Goal: Transaction & Acquisition: Purchase product/service

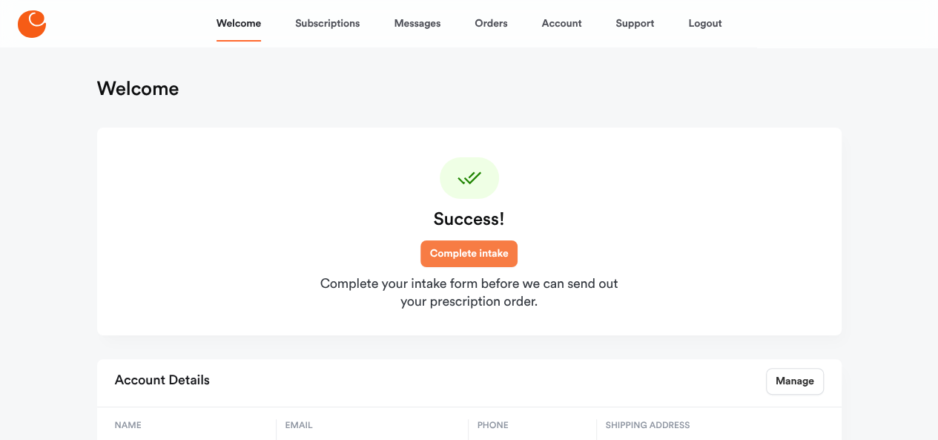
click at [462, 254] on link "Complete intake" at bounding box center [469, 253] width 98 height 27
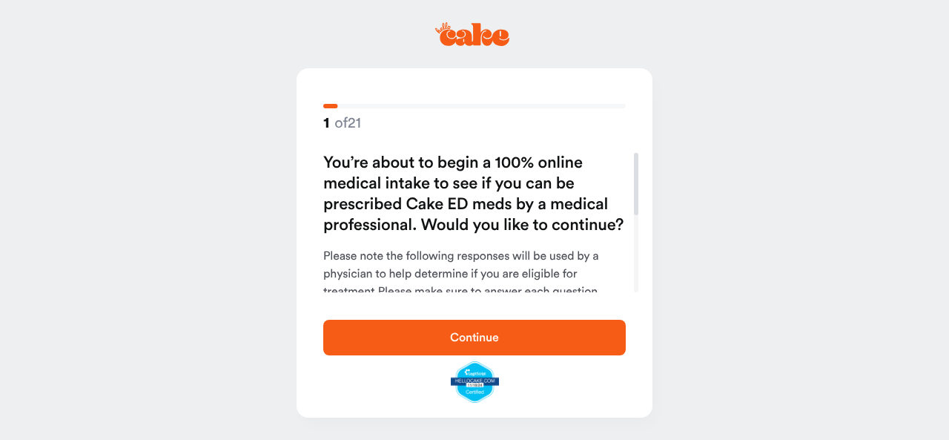
click at [470, 326] on button "Continue" at bounding box center [474, 338] width 303 height 36
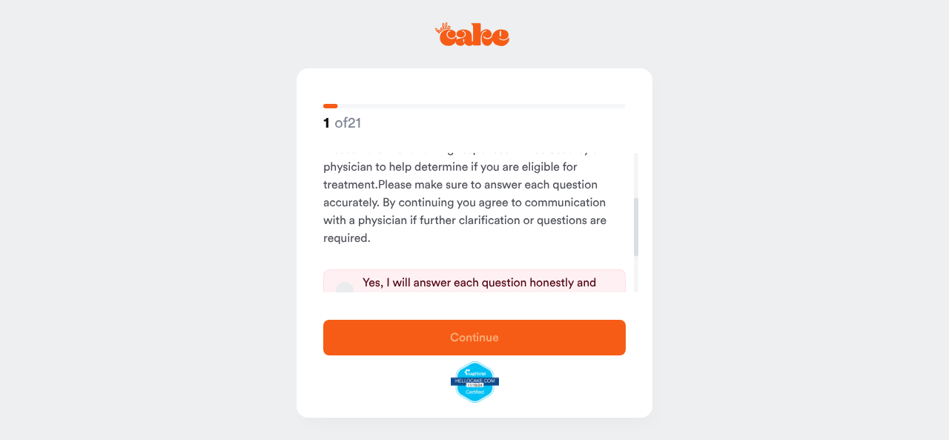
scroll to position [148, 0]
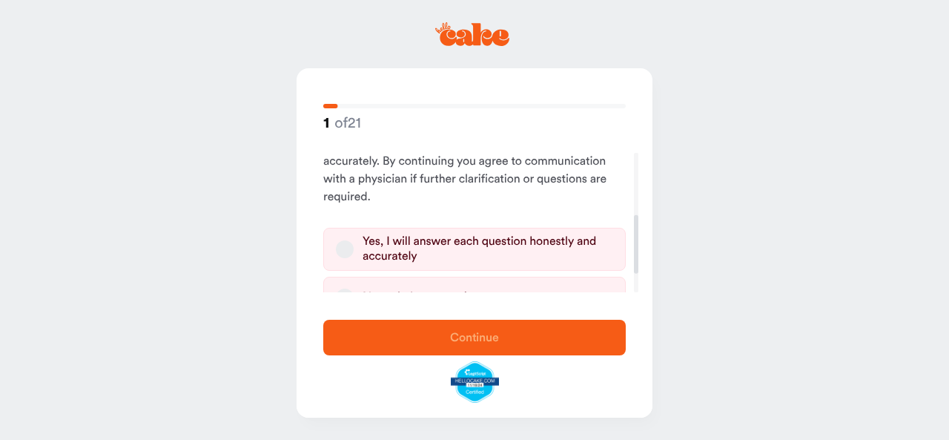
click at [334, 251] on label "Yes, I will answer each question honestly and accurately" at bounding box center [474, 249] width 303 height 43
click at [336, 251] on button "Yes, I will answer each question honestly and accurately" at bounding box center [345, 249] width 18 height 18
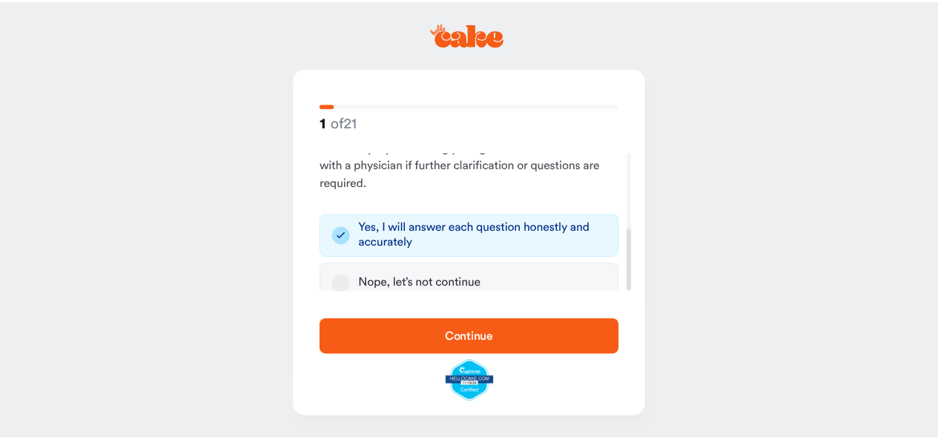
scroll to position [174, 0]
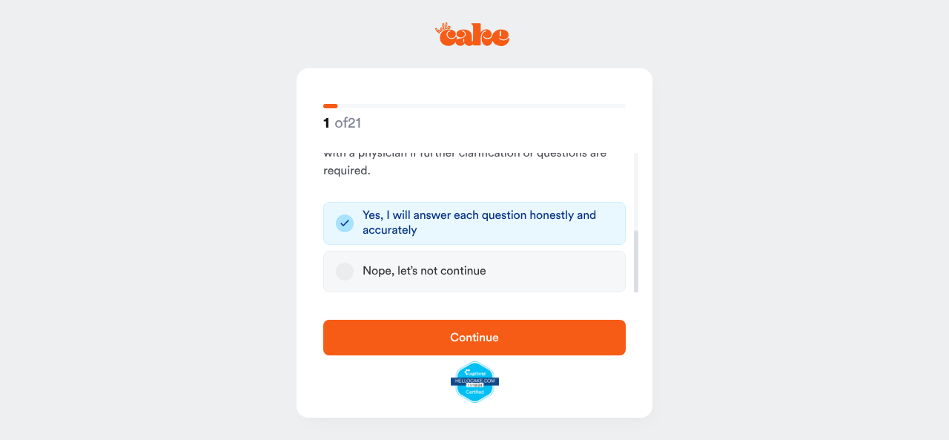
click at [485, 333] on span "Continue" at bounding box center [474, 337] width 49 height 12
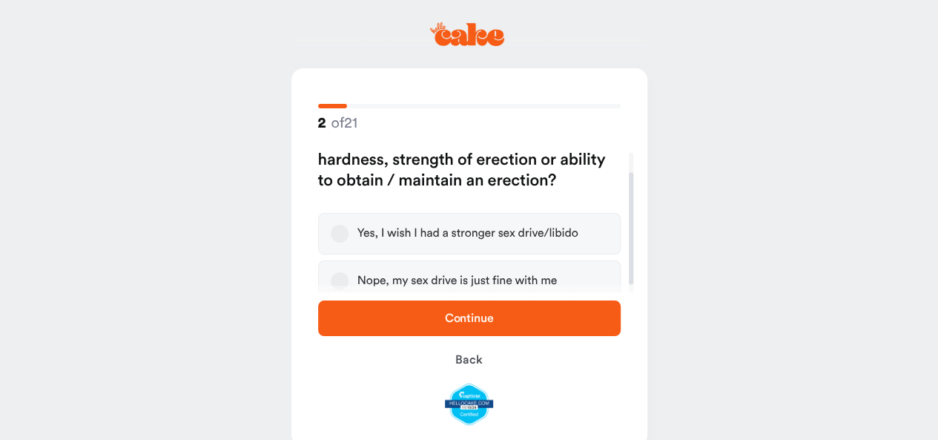
scroll to position [34, 0]
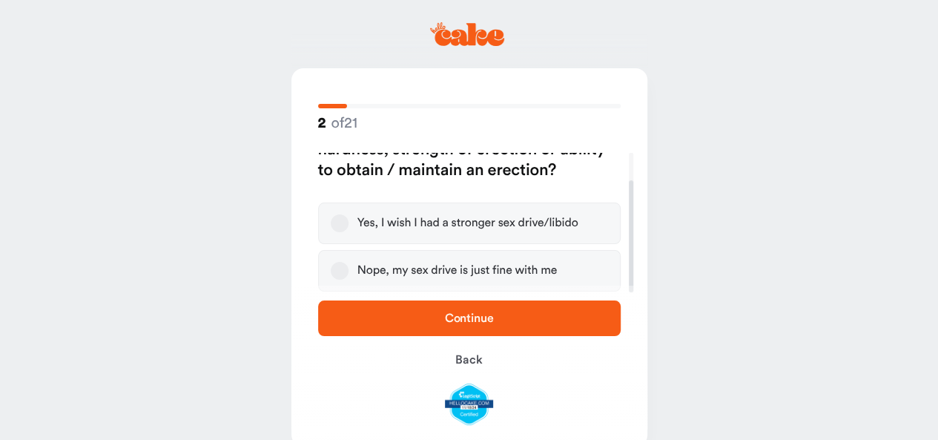
click at [339, 274] on button "Nope, my sex drive is just fine with me" at bounding box center [340, 271] width 18 height 18
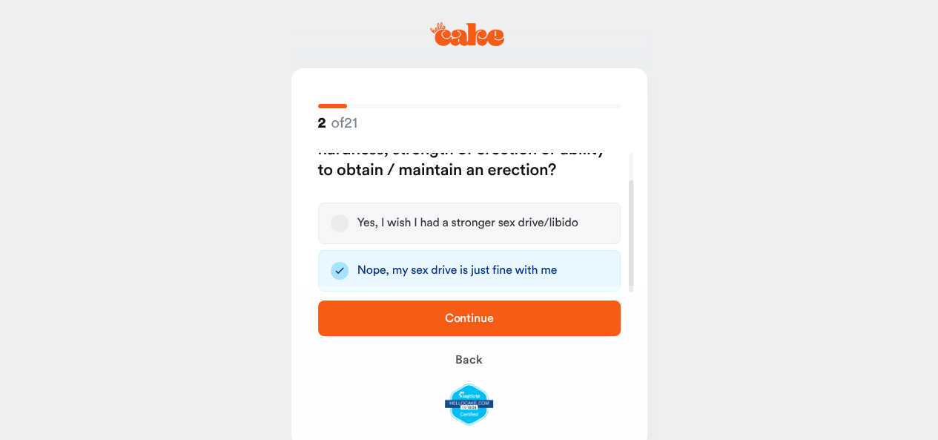
click at [498, 321] on span "Continue" at bounding box center [469, 318] width 255 height 18
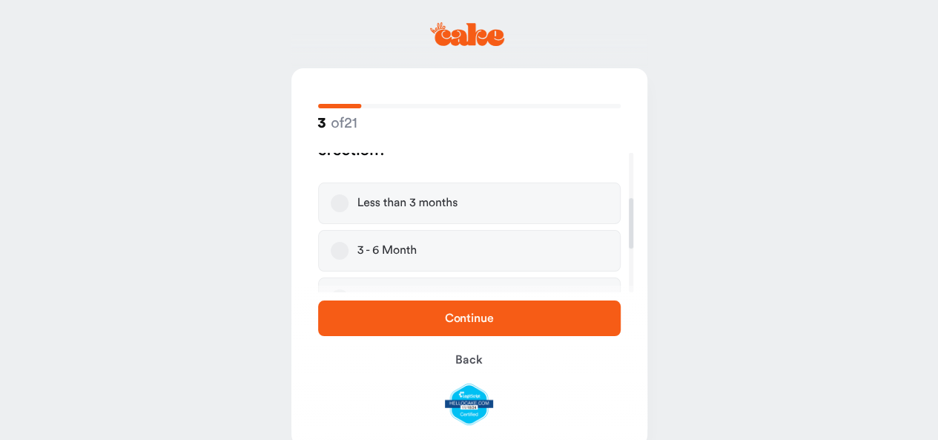
scroll to position [148, 0]
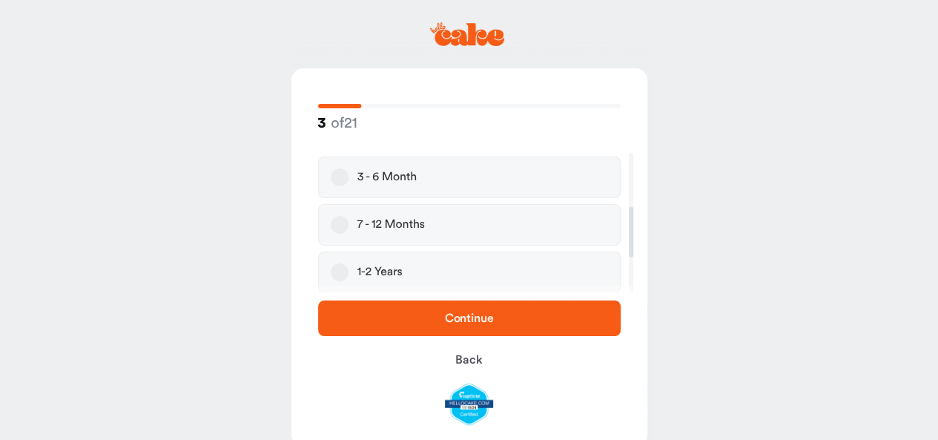
click at [338, 177] on button "3 - 6 Month" at bounding box center [340, 177] width 18 height 18
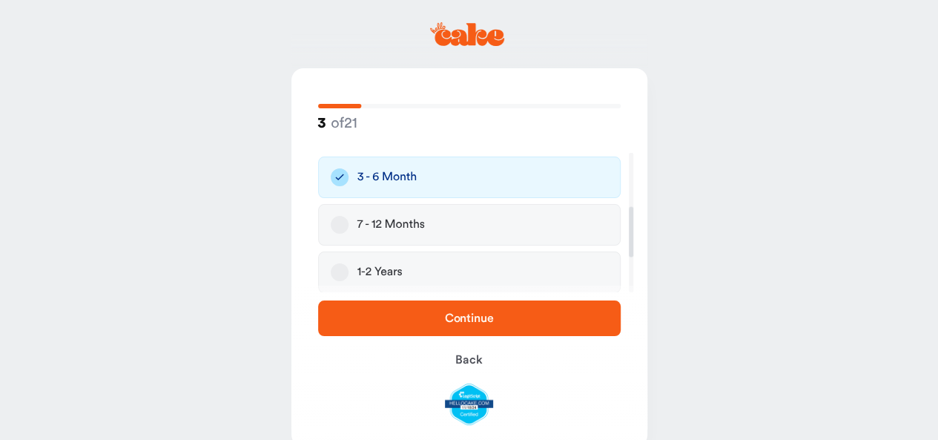
click at [343, 174] on icon "button" at bounding box center [340, 177] width 18 height 18
click at [338, 222] on button "7 - 12 Months" at bounding box center [340, 225] width 18 height 18
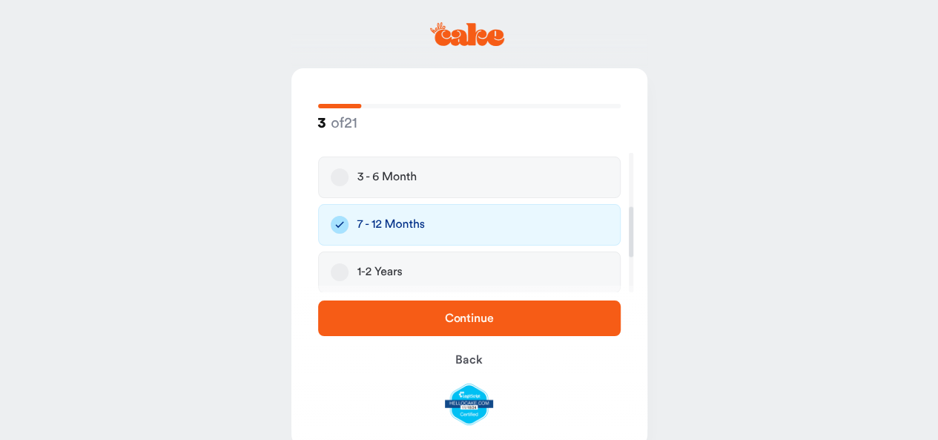
click at [466, 314] on span "Continue" at bounding box center [469, 318] width 49 height 12
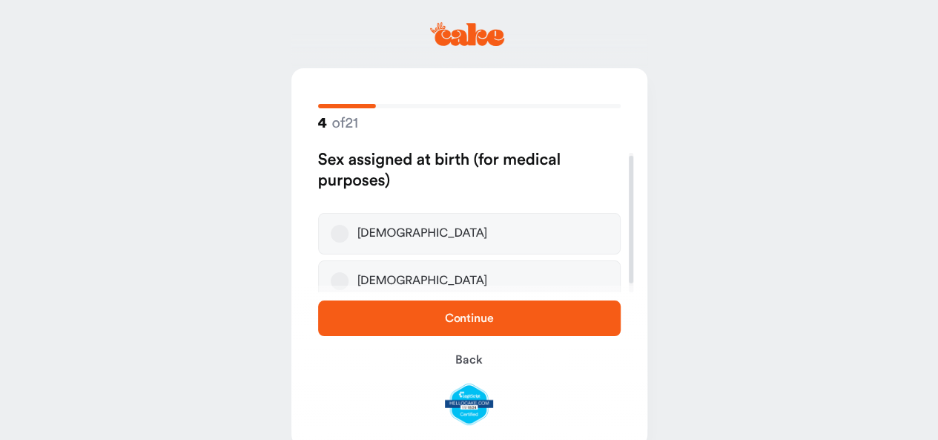
scroll to position [0, 0]
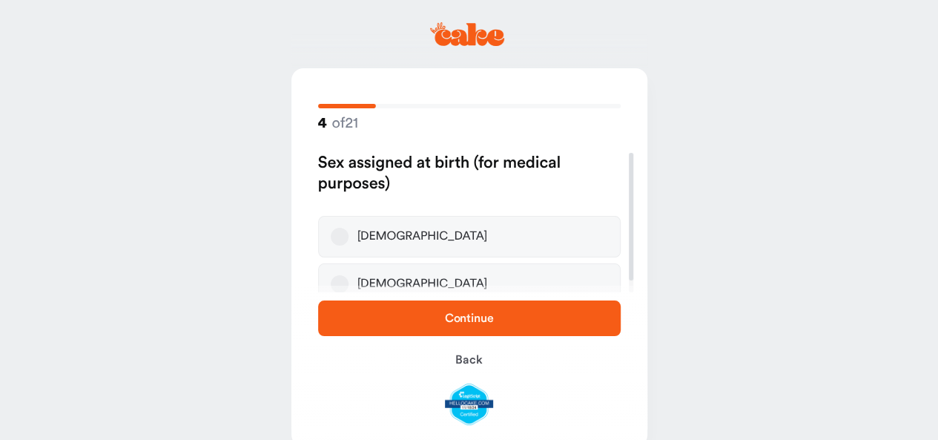
click at [344, 237] on button "[DEMOGRAPHIC_DATA]" at bounding box center [340, 237] width 18 height 18
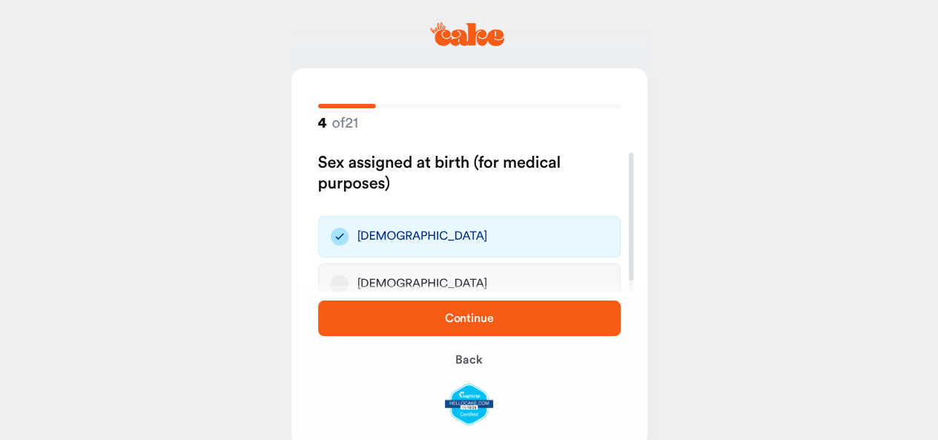
click at [481, 320] on span "Continue" at bounding box center [469, 318] width 49 height 12
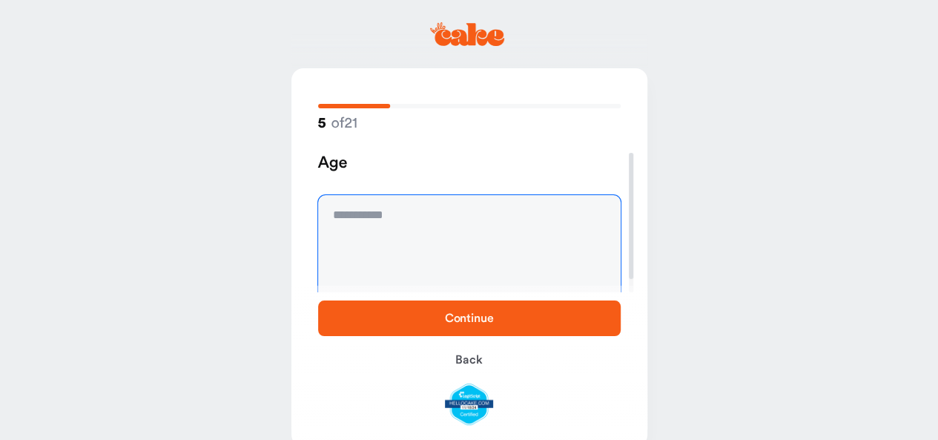
click at [355, 211] on textarea at bounding box center [469, 250] width 303 height 111
type textarea "**"
click at [429, 314] on span "Continue" at bounding box center [469, 318] width 255 height 18
click at [396, 222] on textarea "To enrich screen reader interactions, please activate Accessibility in Grammarl…" at bounding box center [469, 250] width 303 height 111
type textarea "****"
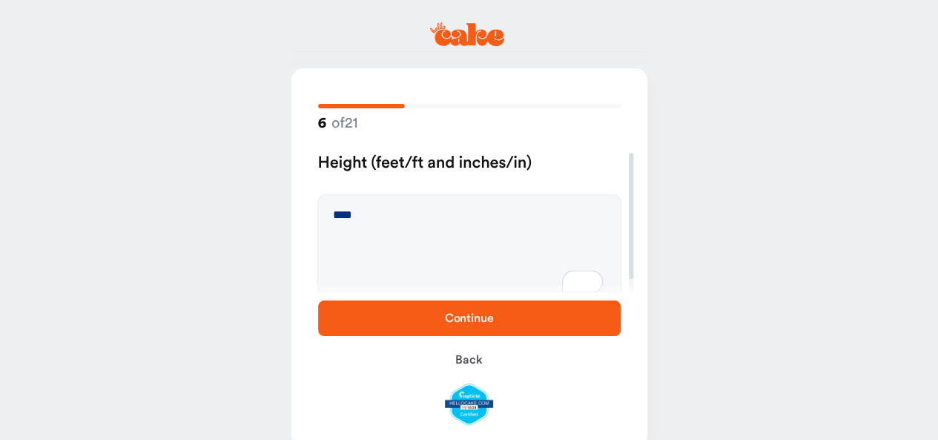
click at [458, 311] on span "Continue" at bounding box center [469, 318] width 255 height 18
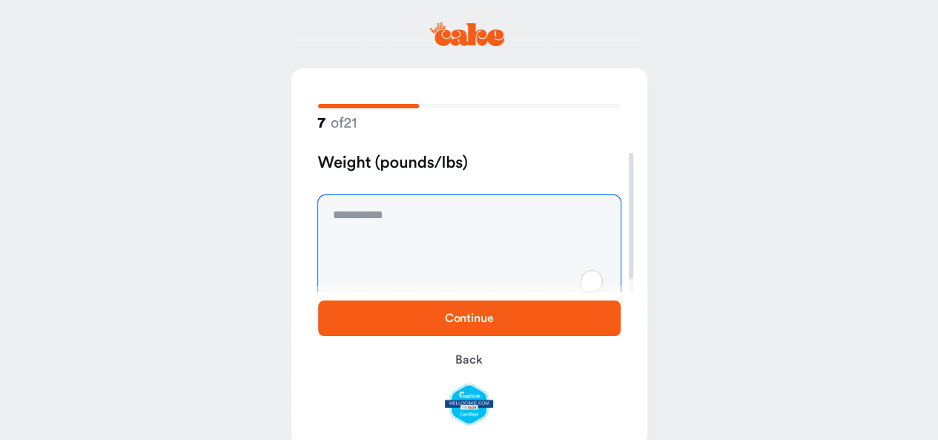
click at [465, 213] on textarea "To enrich screen reader interactions, please activate Accessibility in Grammarl…" at bounding box center [469, 250] width 303 height 111
type textarea "***"
click at [462, 324] on span "Continue" at bounding box center [469, 318] width 49 height 12
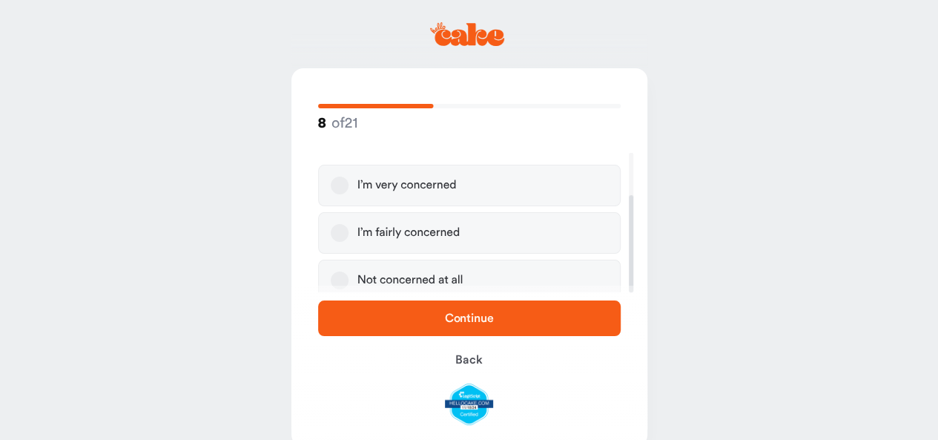
scroll to position [61, 0]
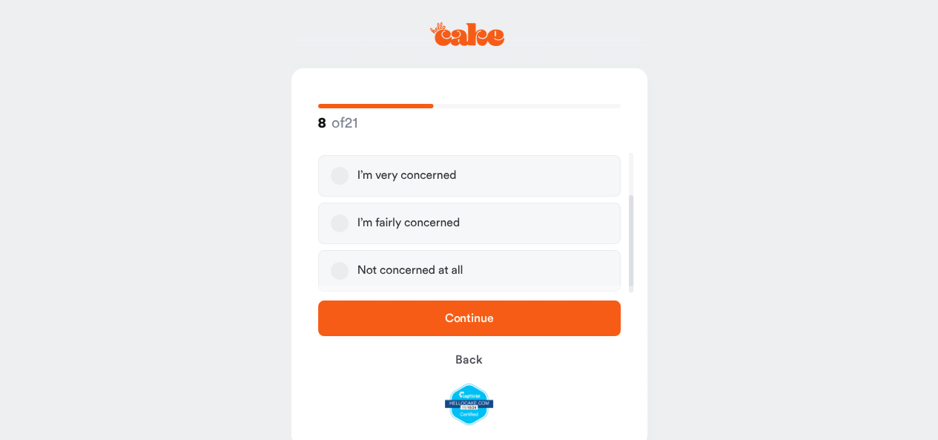
click at [353, 224] on label "I’m fairly concerned" at bounding box center [469, 223] width 303 height 42
click at [349, 224] on button "I’m fairly concerned" at bounding box center [340, 223] width 18 height 18
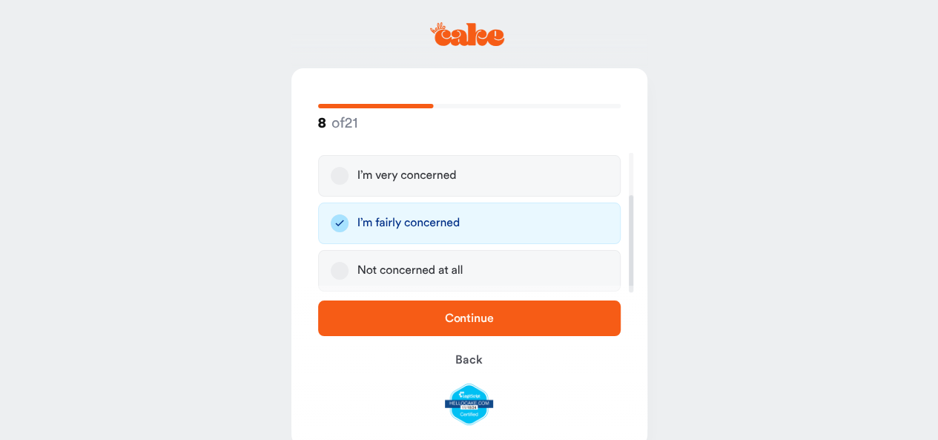
click at [445, 311] on span "Continue" at bounding box center [469, 318] width 255 height 18
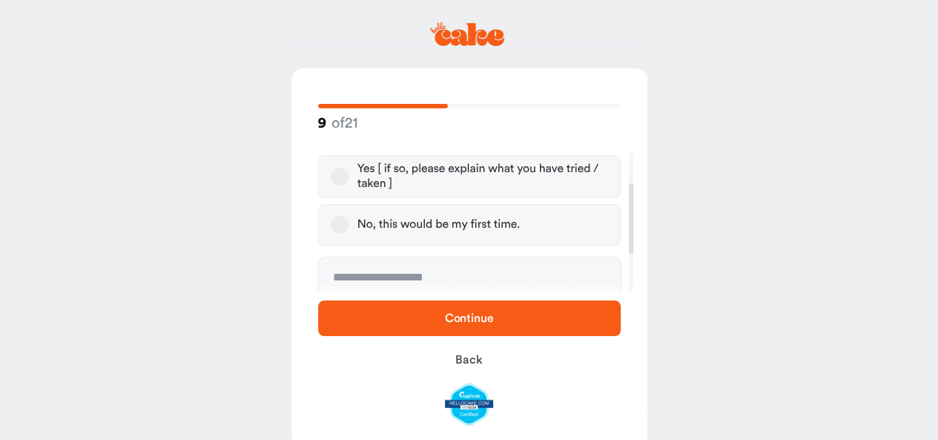
click at [341, 219] on button "No, this would be my first time." at bounding box center [340, 225] width 18 height 18
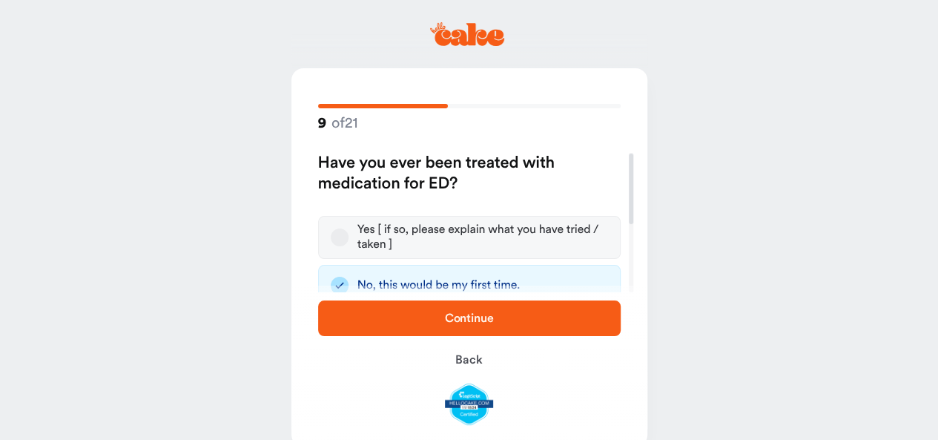
scroll to position [74, 0]
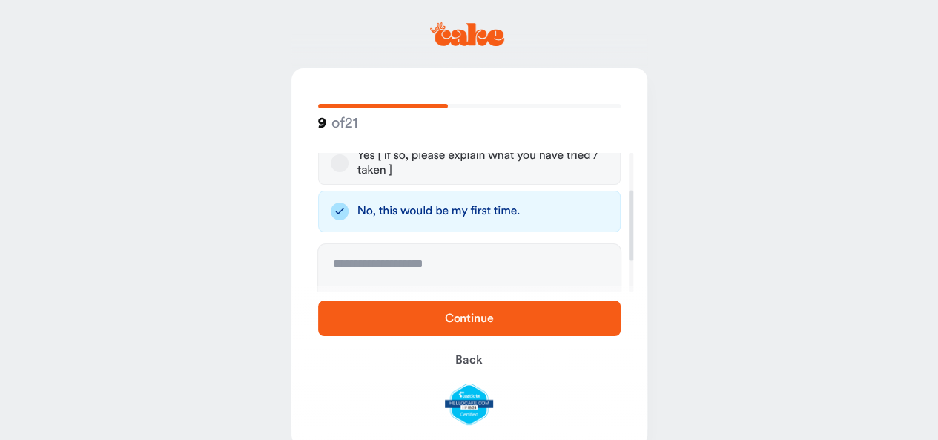
click at [481, 315] on span "Continue" at bounding box center [469, 318] width 49 height 12
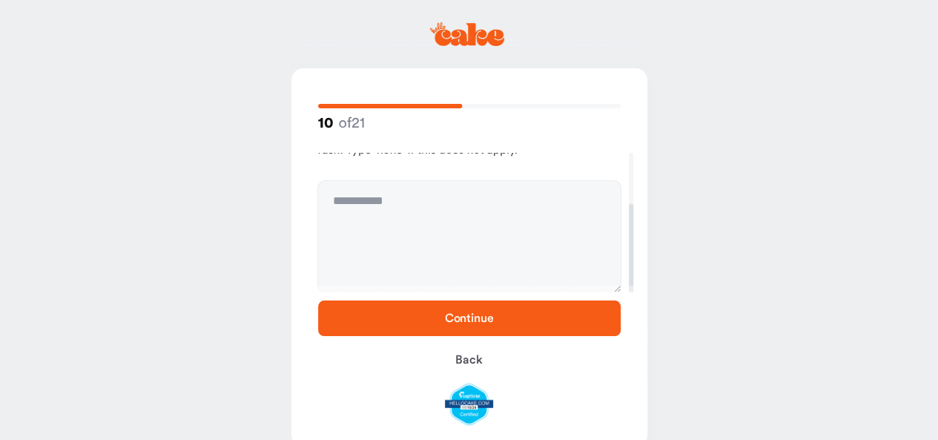
scroll to position [80, 0]
click at [429, 205] on textarea at bounding box center [469, 235] width 303 height 111
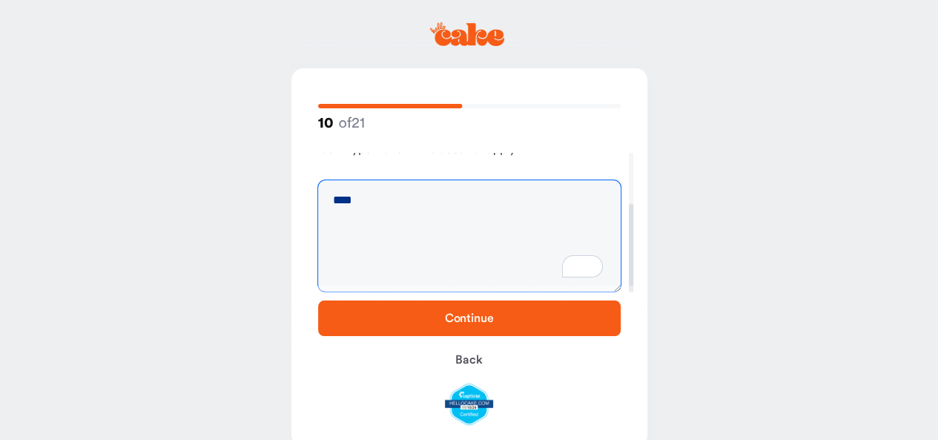
type textarea "****"
click at [489, 317] on span "Continue" at bounding box center [469, 318] width 49 height 12
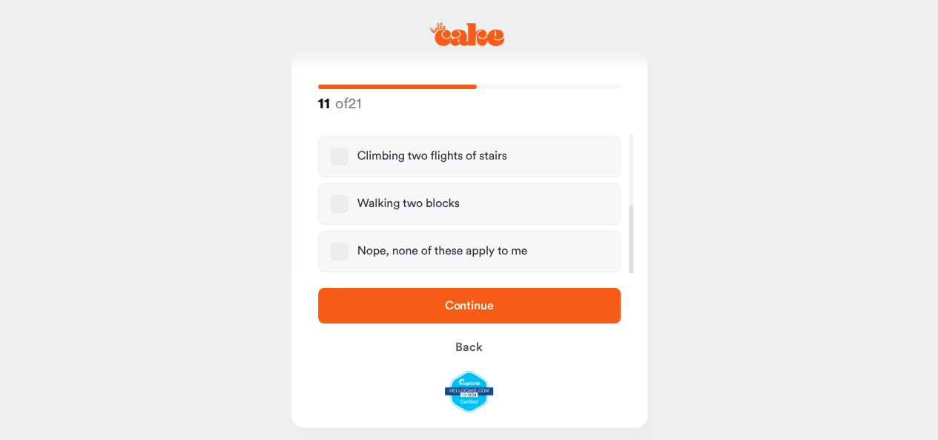
scroll to position [28, 0]
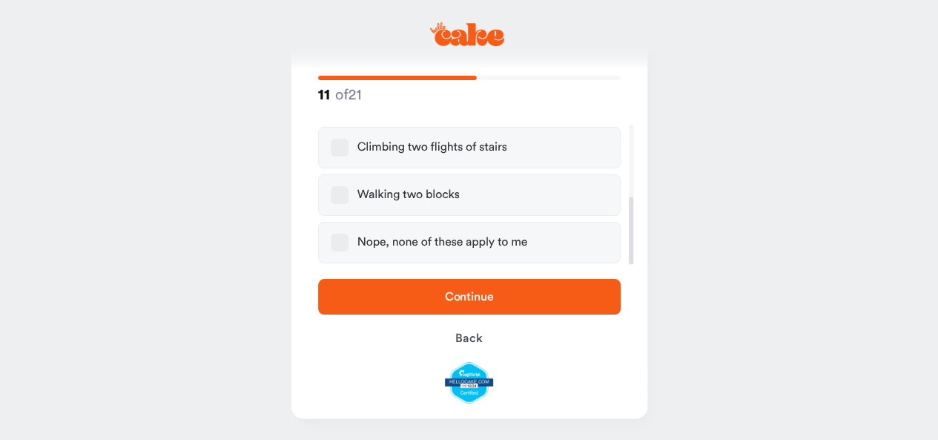
click at [337, 241] on button "Nope, none of these apply to me" at bounding box center [340, 243] width 18 height 18
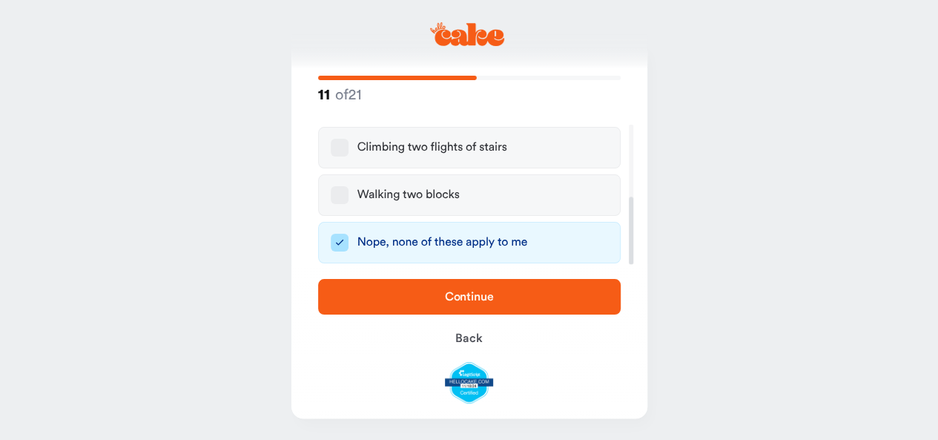
click at [473, 288] on span "Continue" at bounding box center [469, 297] width 255 height 18
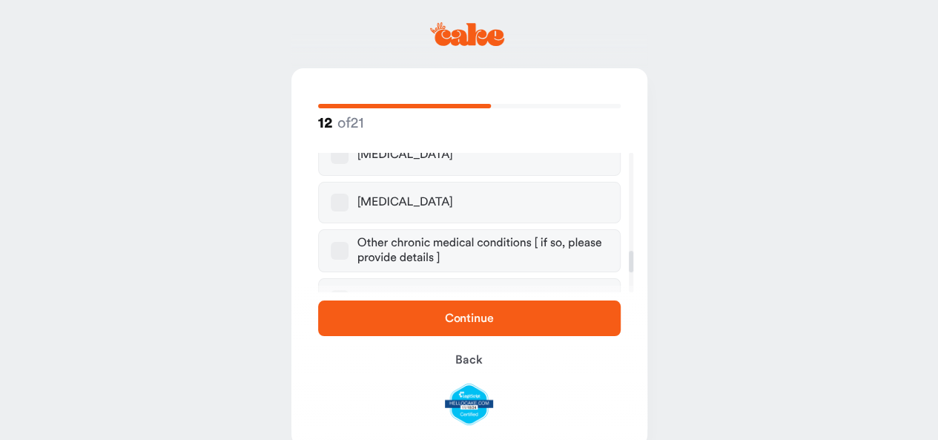
scroll to position [667, 0]
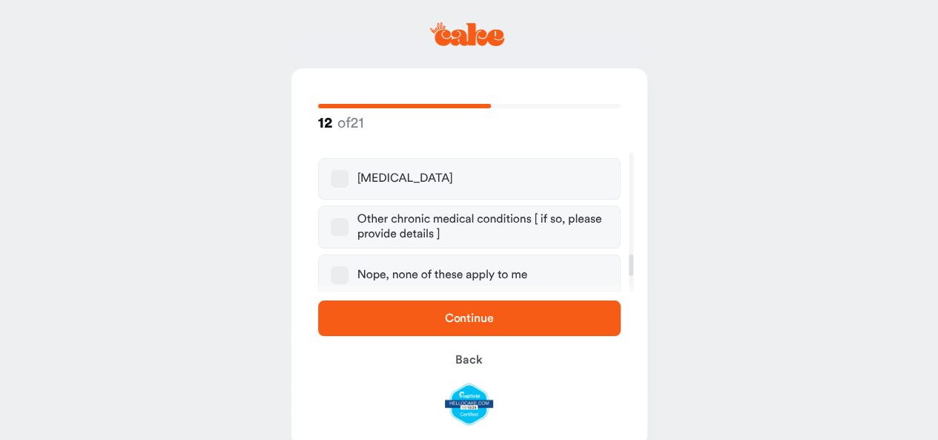
click at [348, 256] on label "Nope, none of these apply to me" at bounding box center [469, 275] width 303 height 42
click at [348, 266] on button "Nope, none of these apply to me" at bounding box center [340, 275] width 18 height 18
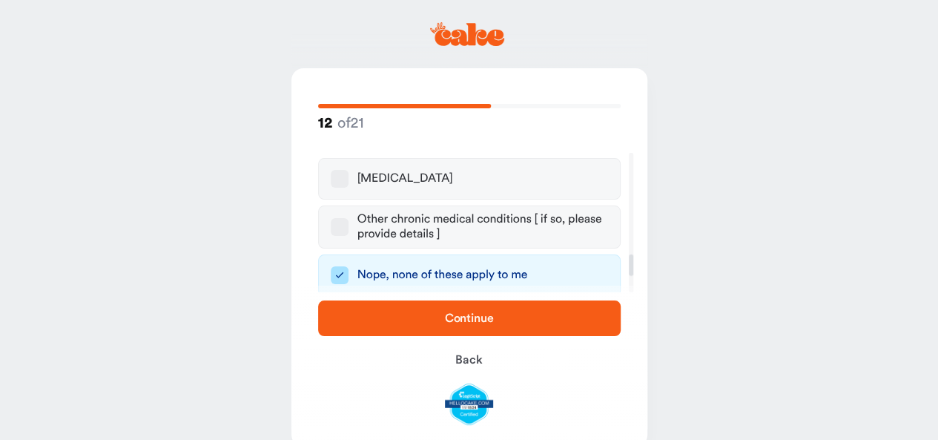
drag, startPoint x: 483, startPoint y: 314, endPoint x: 570, endPoint y: 311, distance: 86.1
click at [484, 315] on span "Continue" at bounding box center [469, 318] width 49 height 12
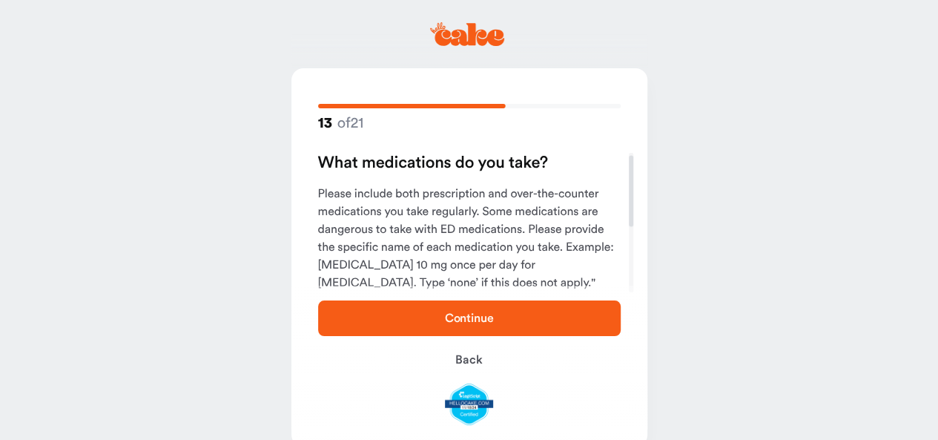
scroll to position [74, 0]
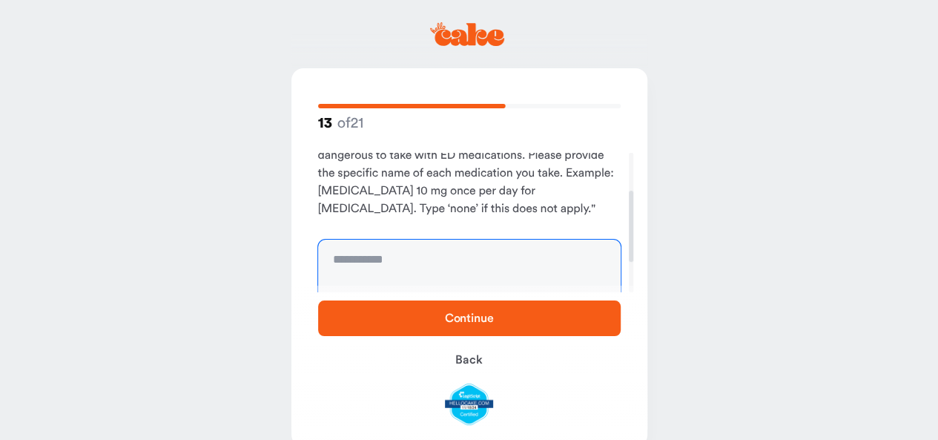
click at [412, 265] on textarea at bounding box center [469, 295] width 303 height 111
type textarea "****"
click at [486, 320] on span "Continue" at bounding box center [469, 318] width 49 height 12
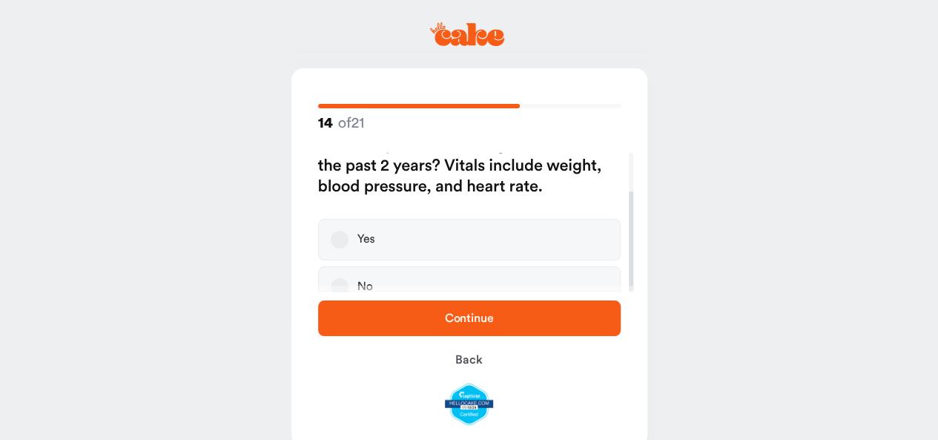
scroll to position [55, 0]
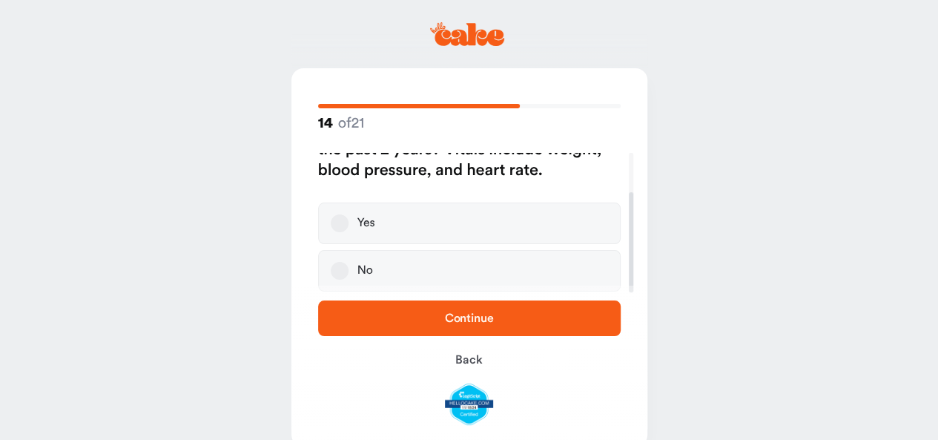
click at [341, 271] on button "No" at bounding box center [340, 271] width 18 height 18
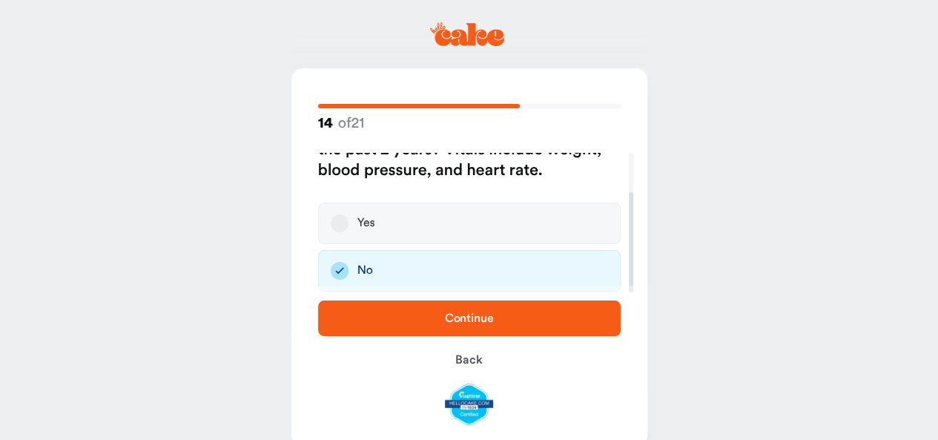
click at [463, 317] on span "Continue" at bounding box center [469, 318] width 49 height 12
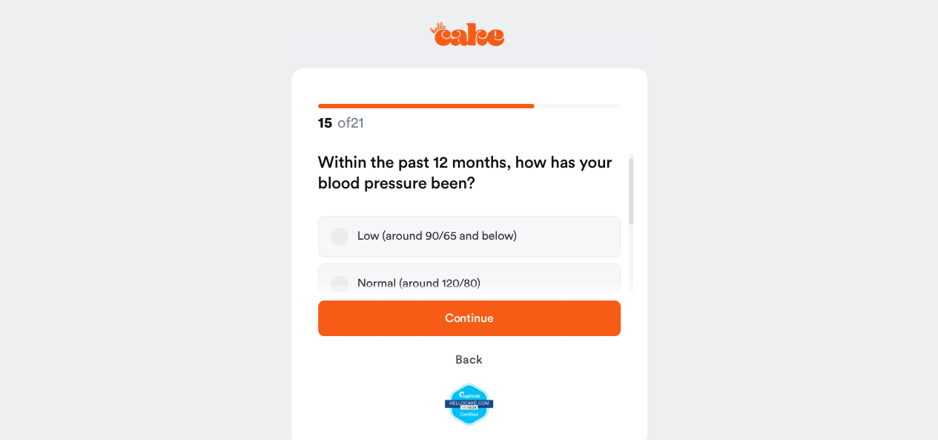
scroll to position [74, 0]
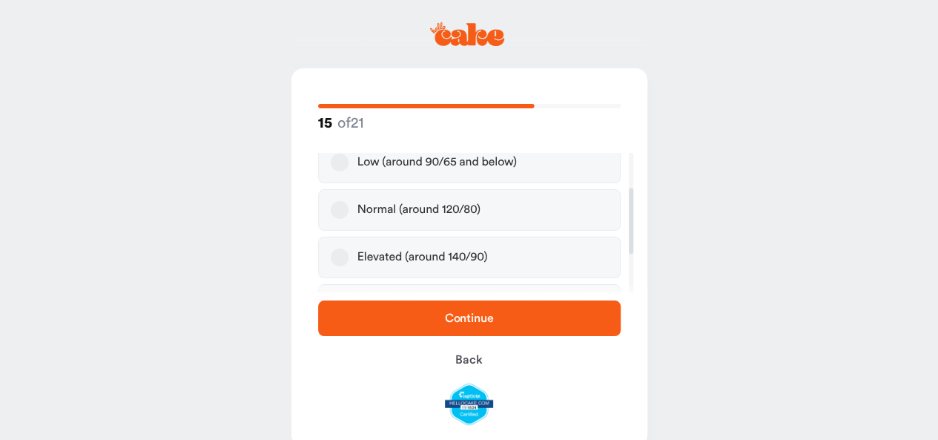
click at [337, 212] on button "Normal (around 120/80)" at bounding box center [340, 210] width 18 height 18
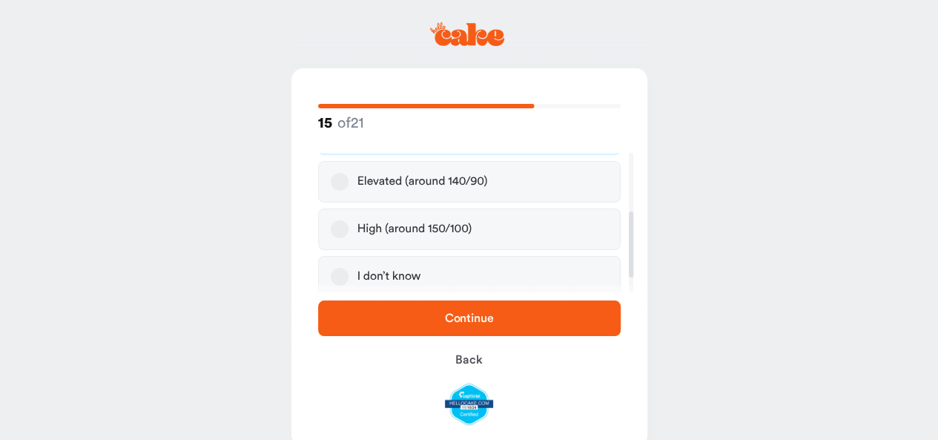
scroll to position [156, 0]
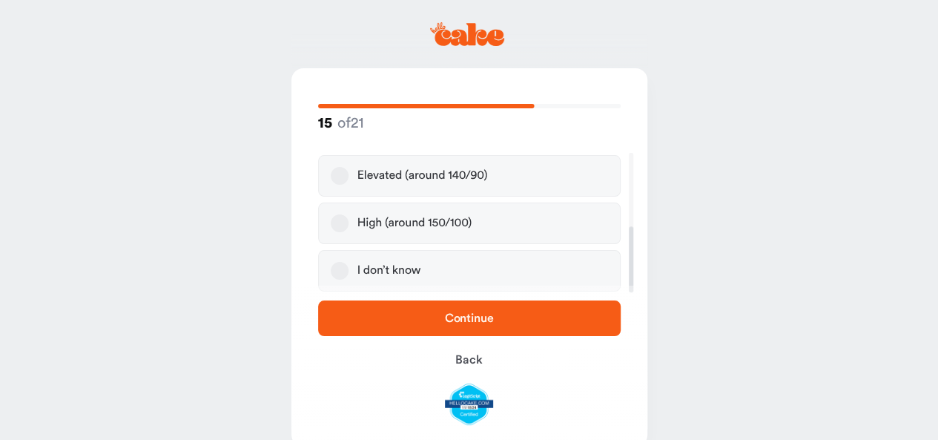
click at [334, 271] on button "I don’t know" at bounding box center [340, 271] width 18 height 18
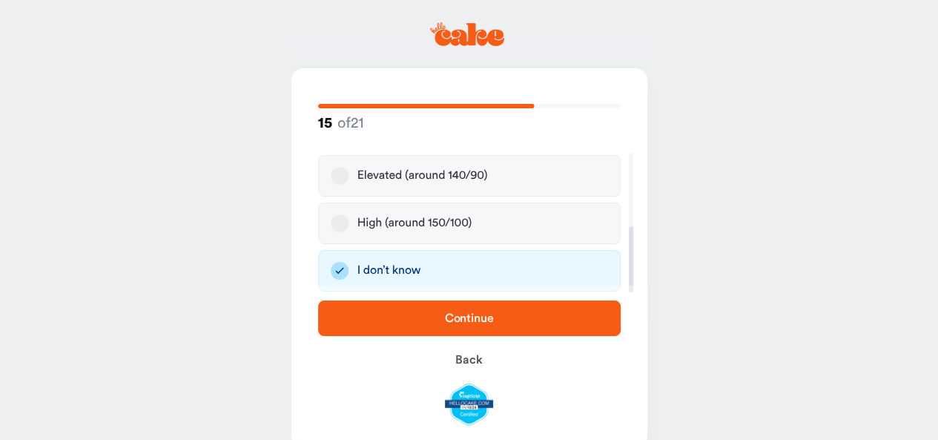
drag, startPoint x: 428, startPoint y: 306, endPoint x: 472, endPoint y: 308, distance: 43.9
click at [429, 306] on button "Continue" at bounding box center [469, 318] width 303 height 36
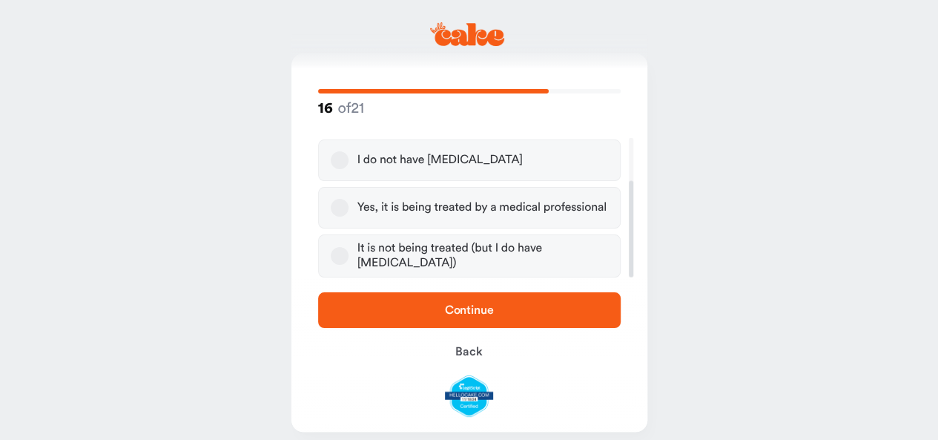
scroll to position [28, 0]
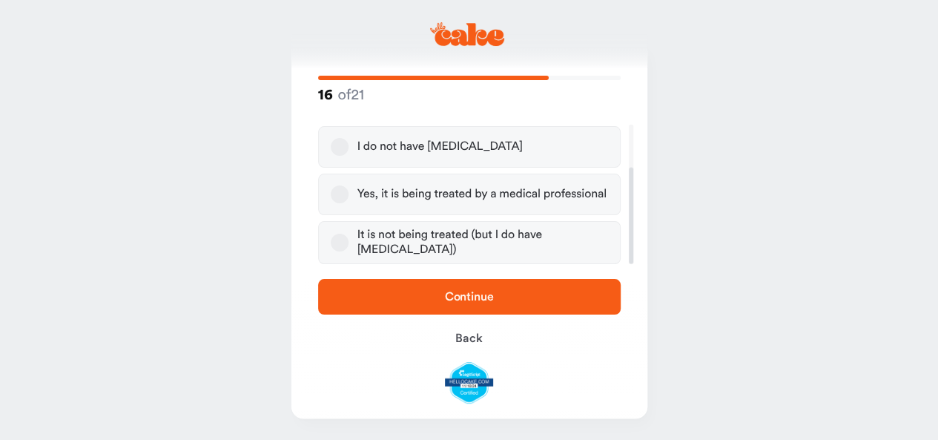
click at [334, 148] on button "I do not have [MEDICAL_DATA]" at bounding box center [340, 147] width 18 height 18
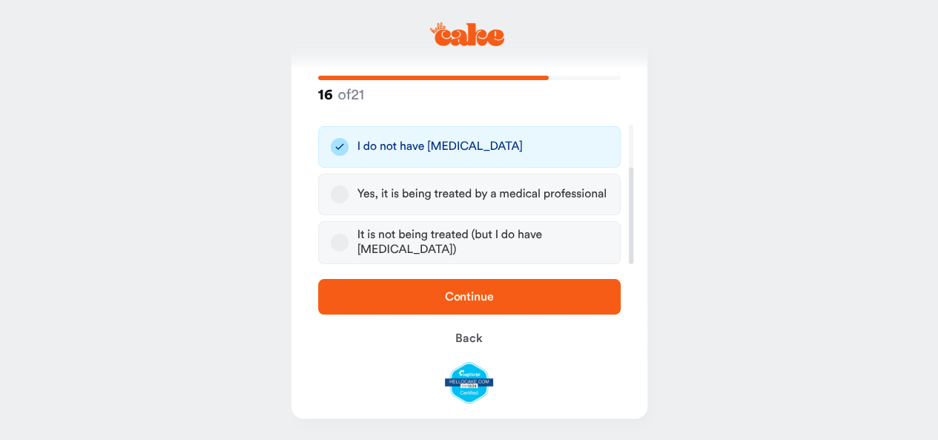
drag, startPoint x: 466, startPoint y: 302, endPoint x: 577, endPoint y: 268, distance: 116.1
click at [466, 302] on span "Continue" at bounding box center [469, 297] width 255 height 18
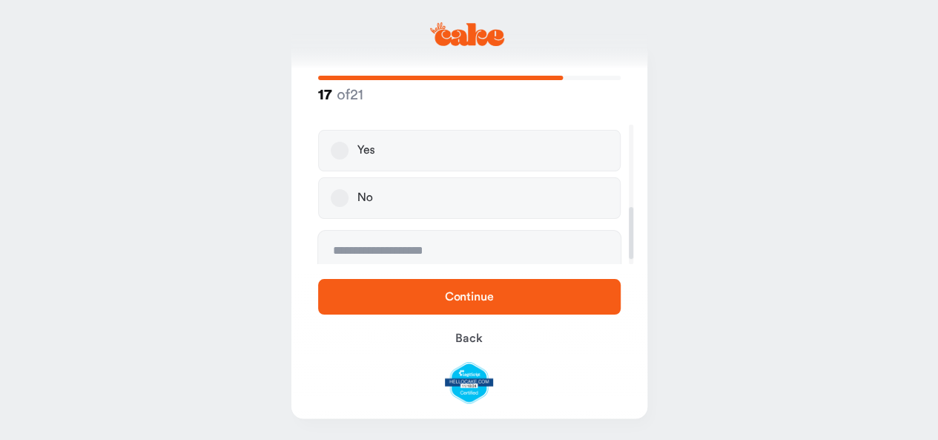
scroll to position [222, 0]
click at [347, 143] on button "No" at bounding box center [340, 152] width 18 height 18
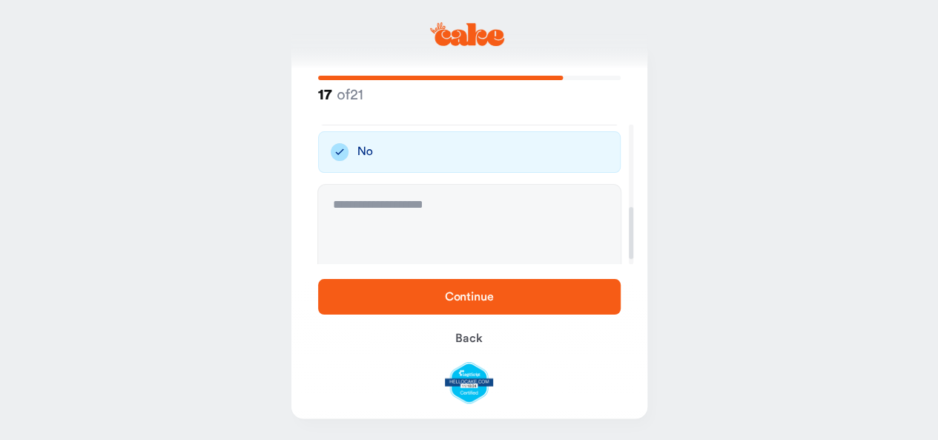
click at [463, 292] on span "Continue" at bounding box center [469, 297] width 49 height 12
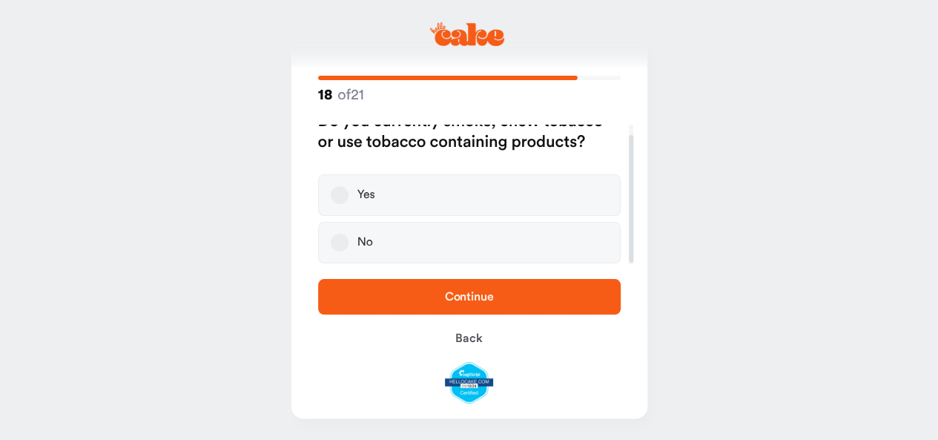
scroll to position [0, 0]
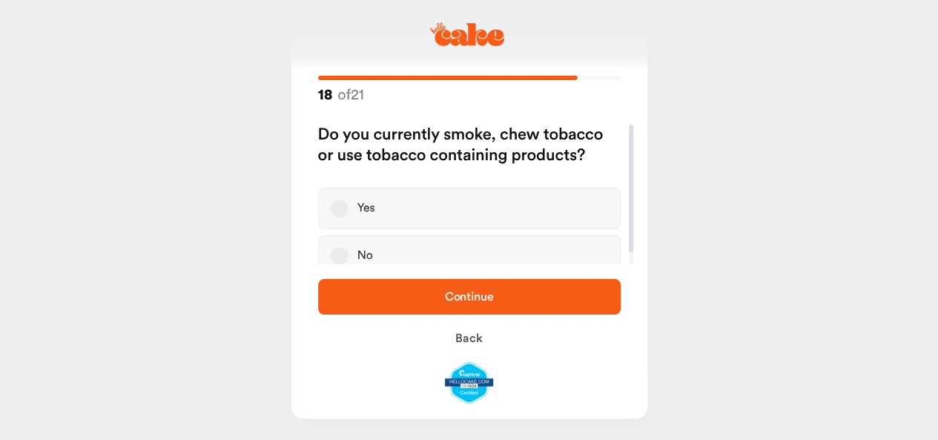
drag, startPoint x: 334, startPoint y: 257, endPoint x: 460, endPoint y: 316, distance: 139.3
click at [334, 257] on button "No" at bounding box center [340, 256] width 18 height 18
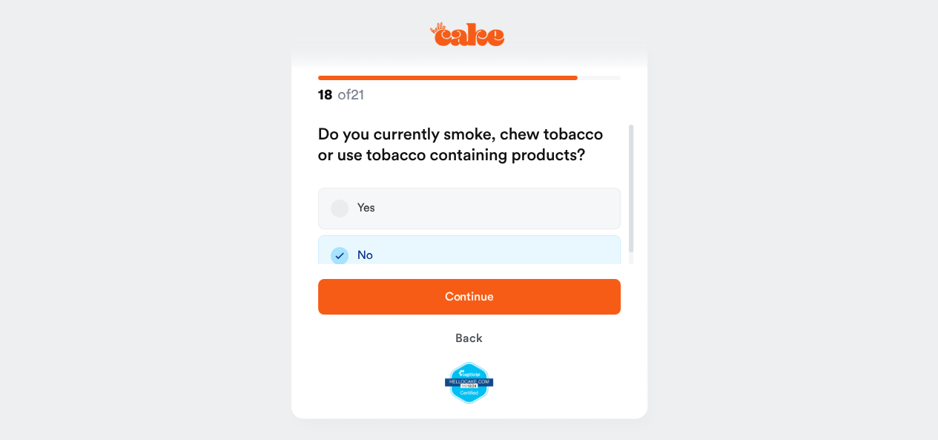
click at [470, 294] on span "Continue" at bounding box center [469, 297] width 49 height 12
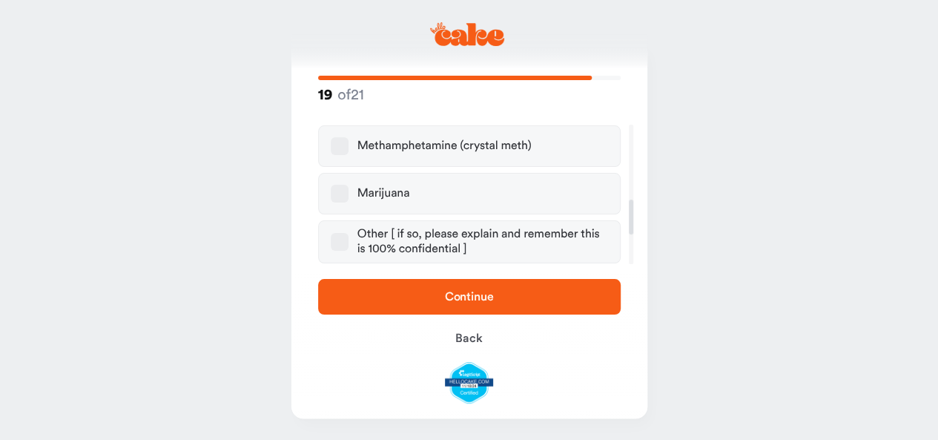
scroll to position [297, 0]
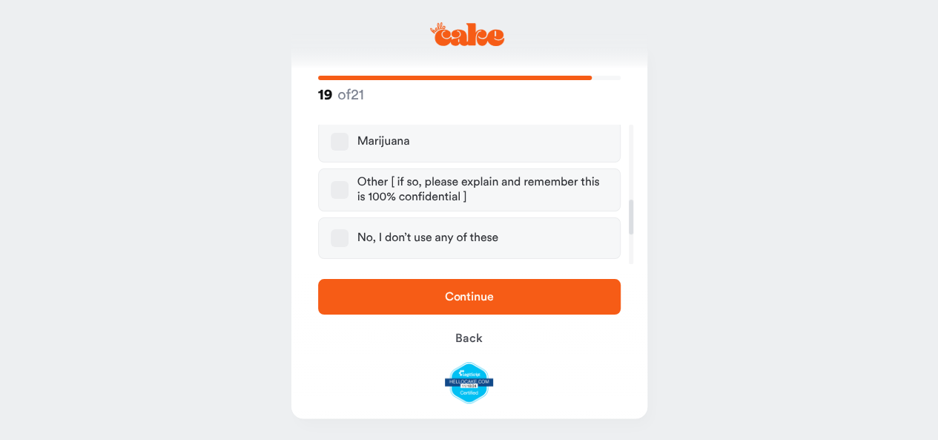
click at [340, 236] on button "No, I don’t use any of these" at bounding box center [340, 238] width 18 height 18
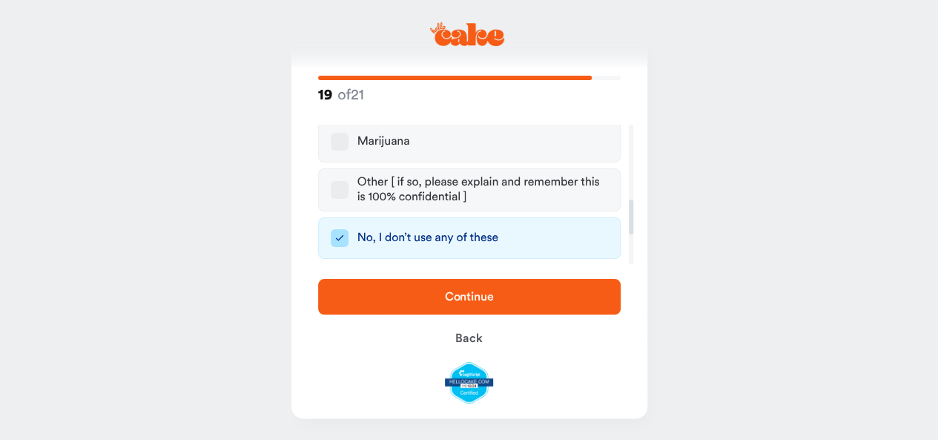
click at [473, 294] on span "Continue" at bounding box center [469, 297] width 49 height 12
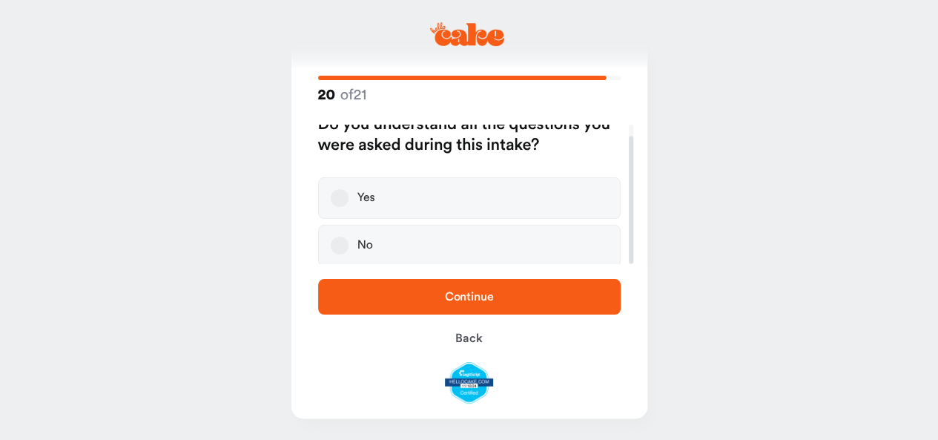
scroll to position [13, 0]
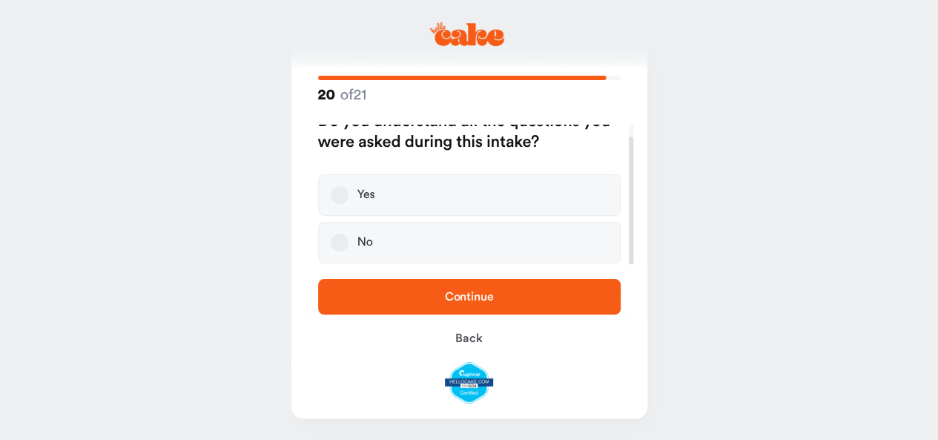
click at [340, 199] on button "Yes" at bounding box center [340, 195] width 18 height 18
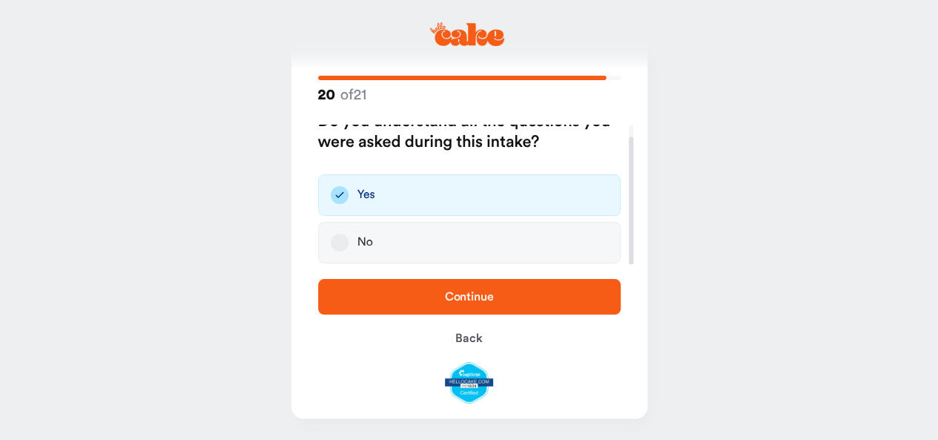
click at [473, 294] on span "Continue" at bounding box center [469, 297] width 49 height 12
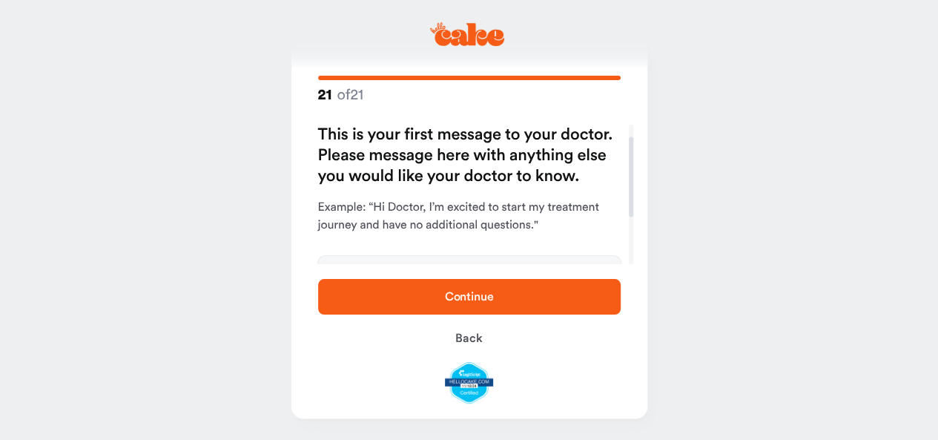
scroll to position [74, 0]
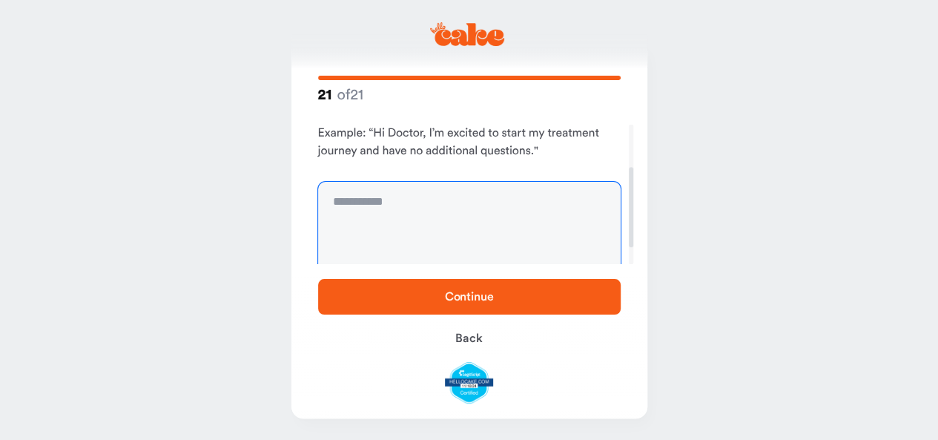
click at [400, 199] on textarea at bounding box center [469, 237] width 303 height 111
type textarea "**********"
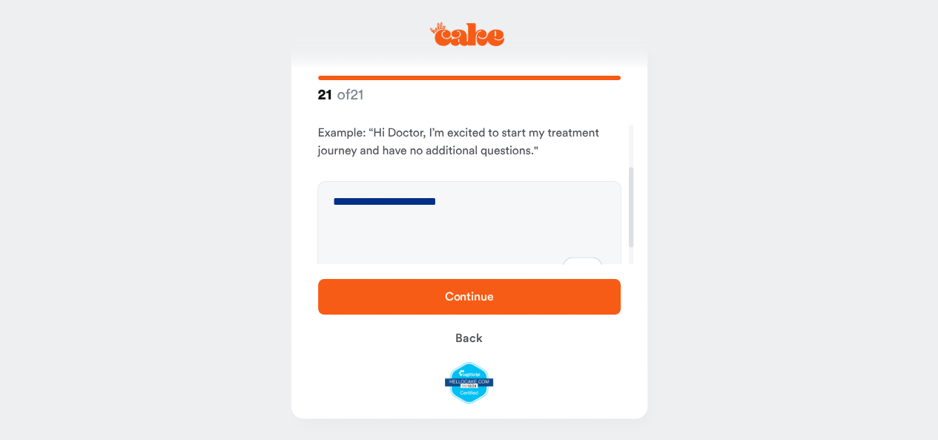
click at [454, 293] on span "Continue" at bounding box center [469, 297] width 49 height 12
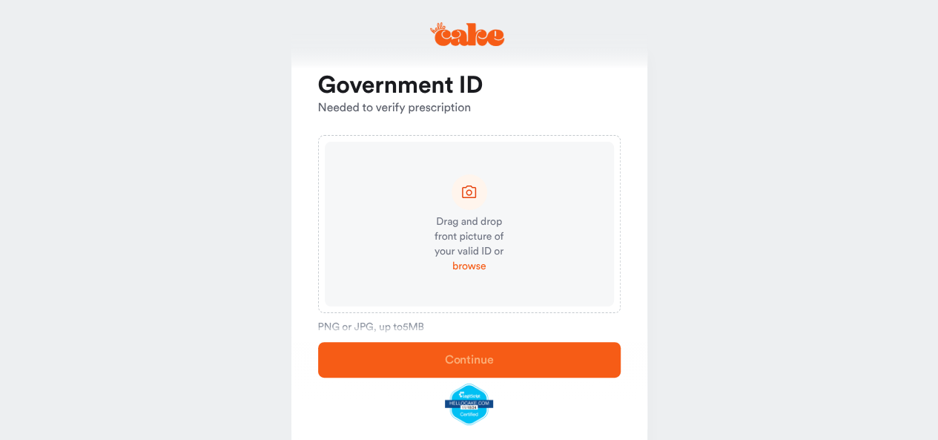
click at [475, 265] on span "browse" at bounding box center [468, 266] width 33 height 15
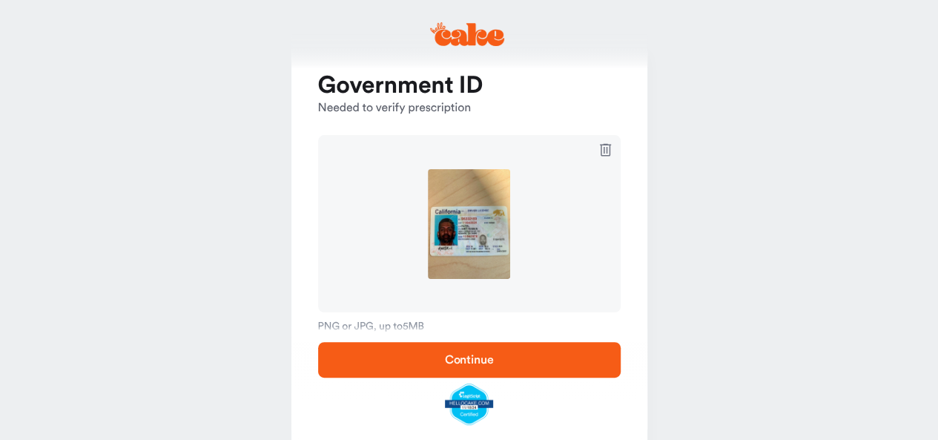
click at [468, 358] on span "Continue" at bounding box center [469, 360] width 49 height 12
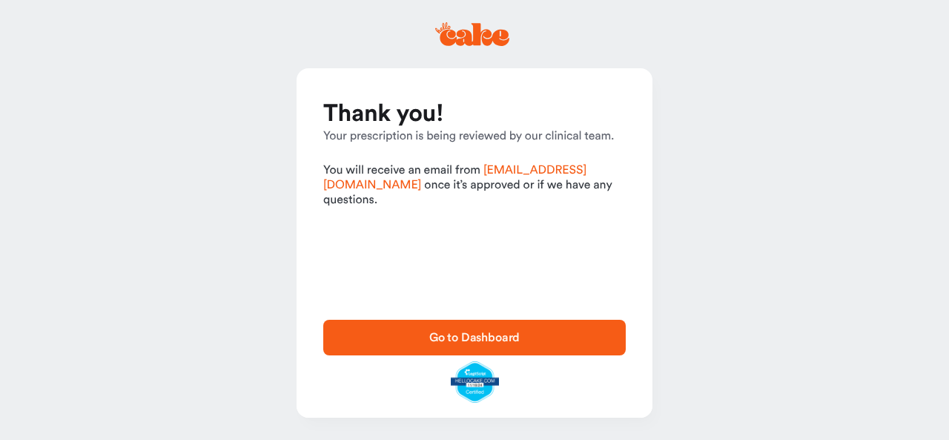
click at [471, 334] on span "Go to Dashboard" at bounding box center [474, 337] width 91 height 12
